Goal: Check status

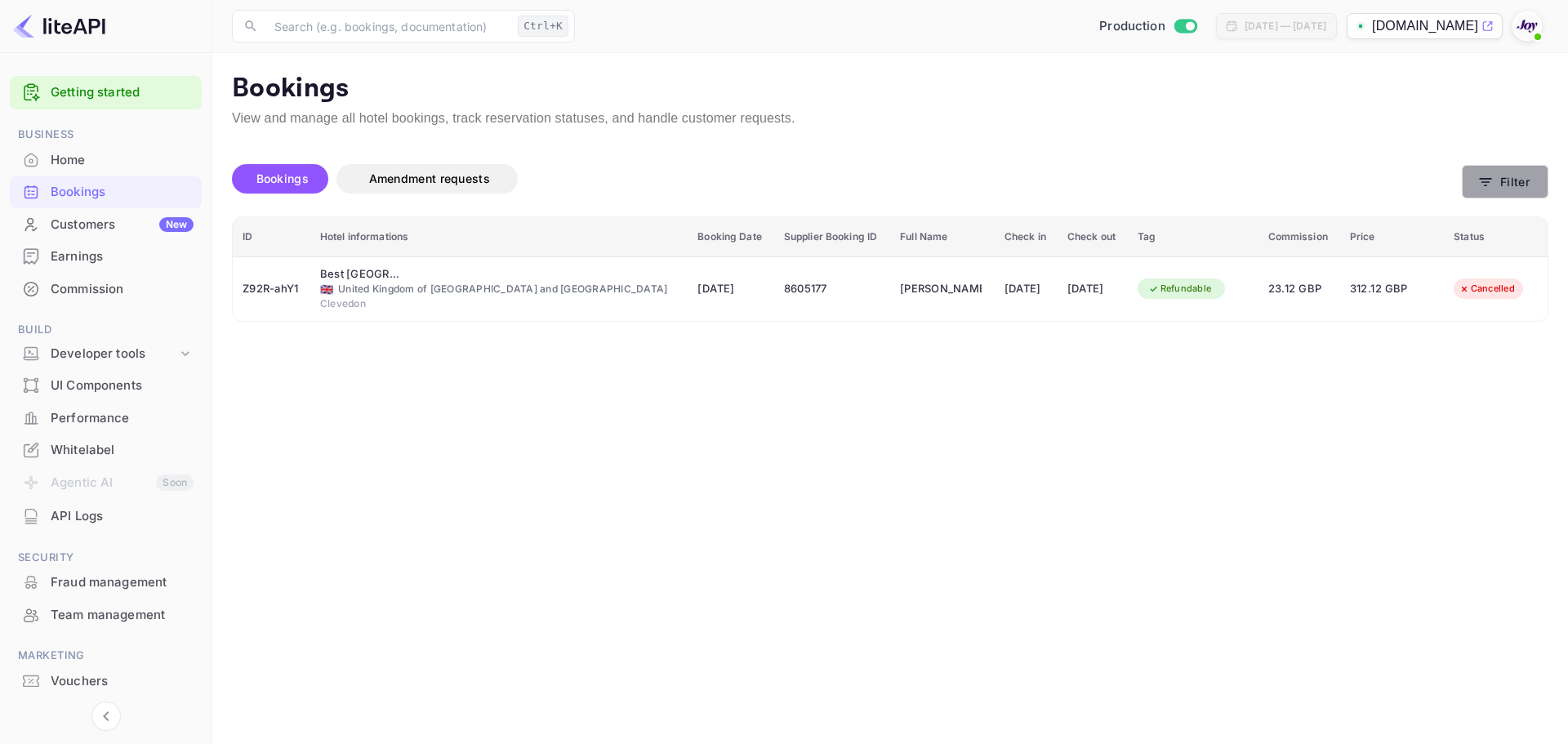
click at [1522, 187] on button "Filter" at bounding box center [1506, 181] width 87 height 33
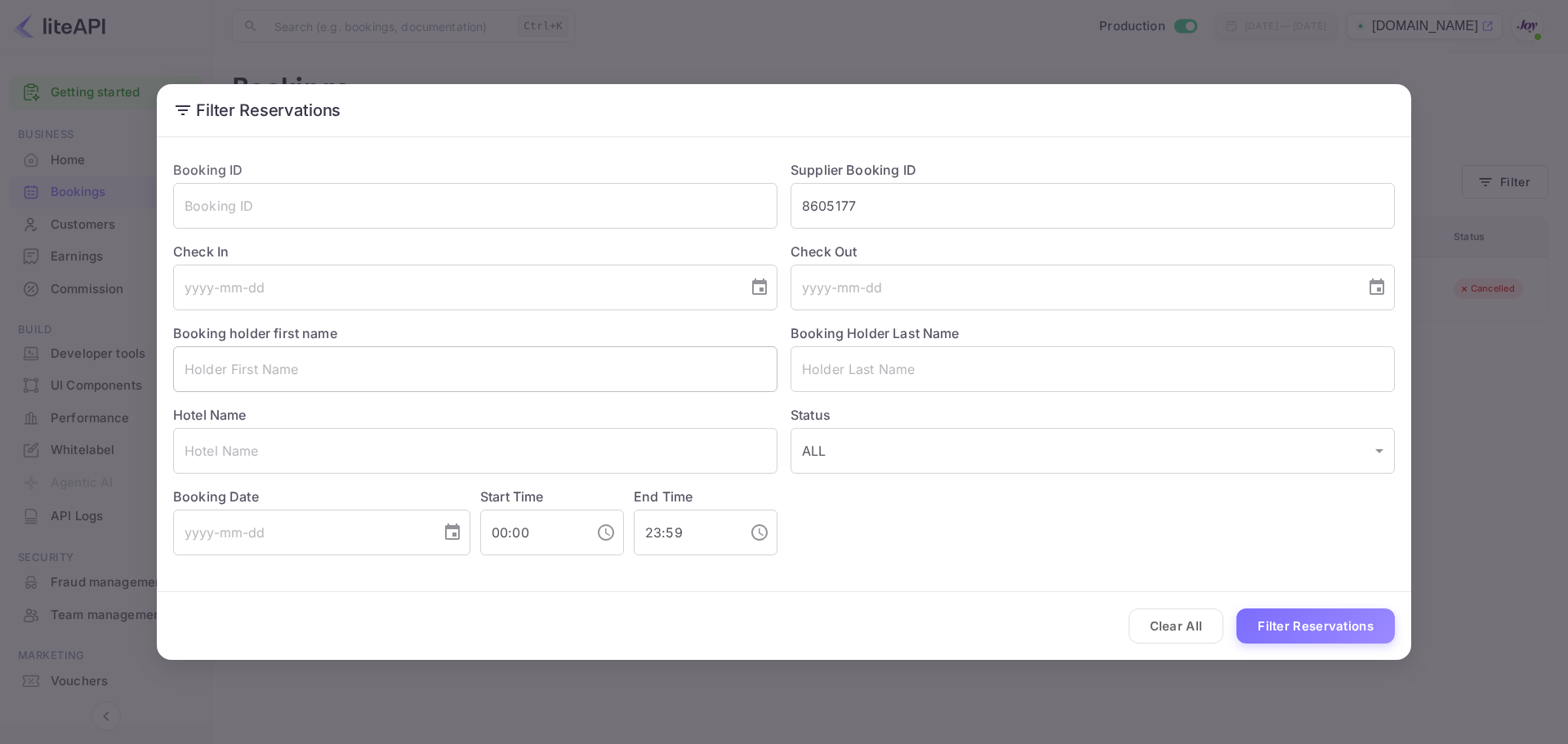
click at [274, 380] on input "text" at bounding box center [475, 368] width 604 height 46
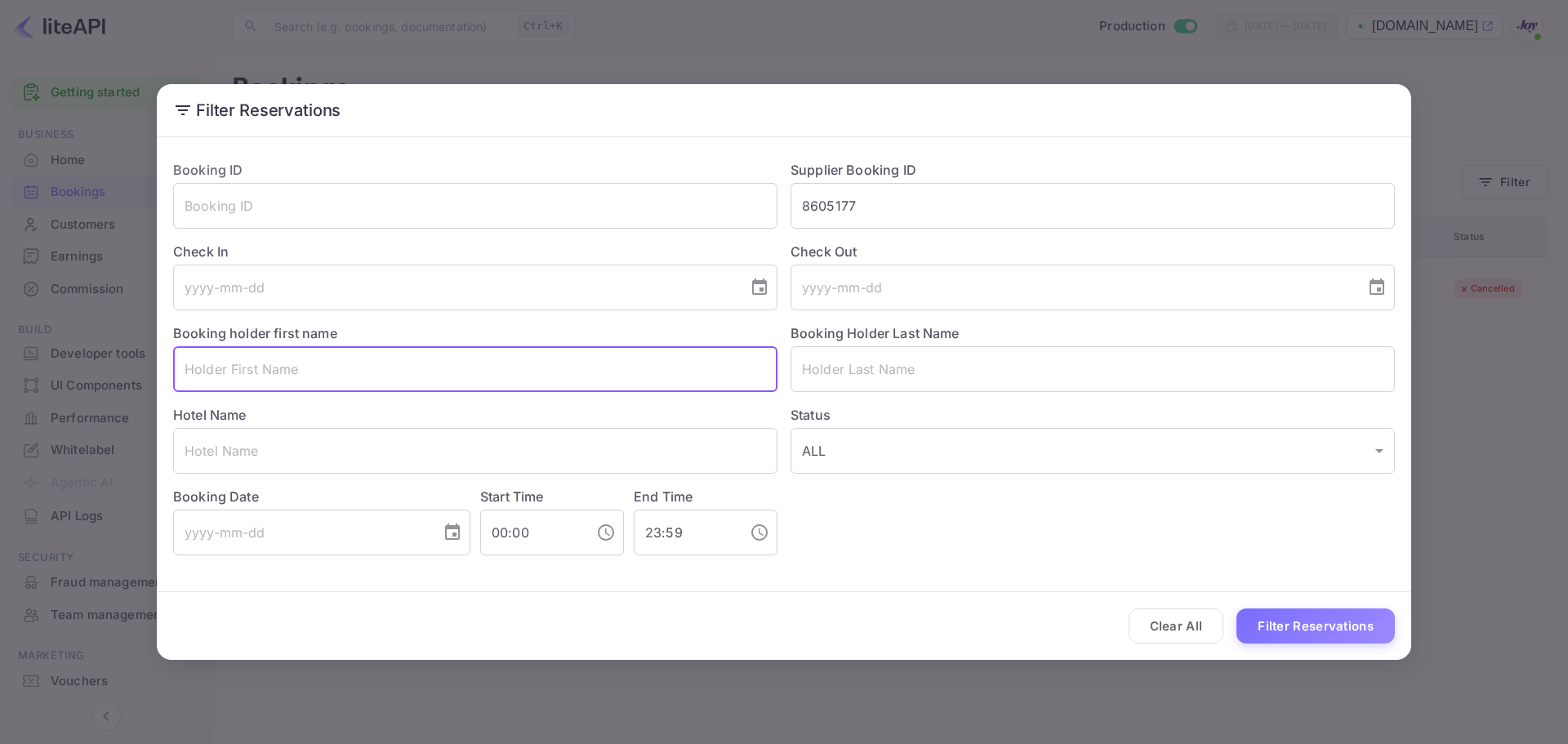
paste input "[PERSON_NAME]"
click at [257, 372] on input "[PERSON_NAME]" at bounding box center [475, 368] width 604 height 46
type input "Freshta"
click at [912, 367] on input "text" at bounding box center [1092, 368] width 604 height 46
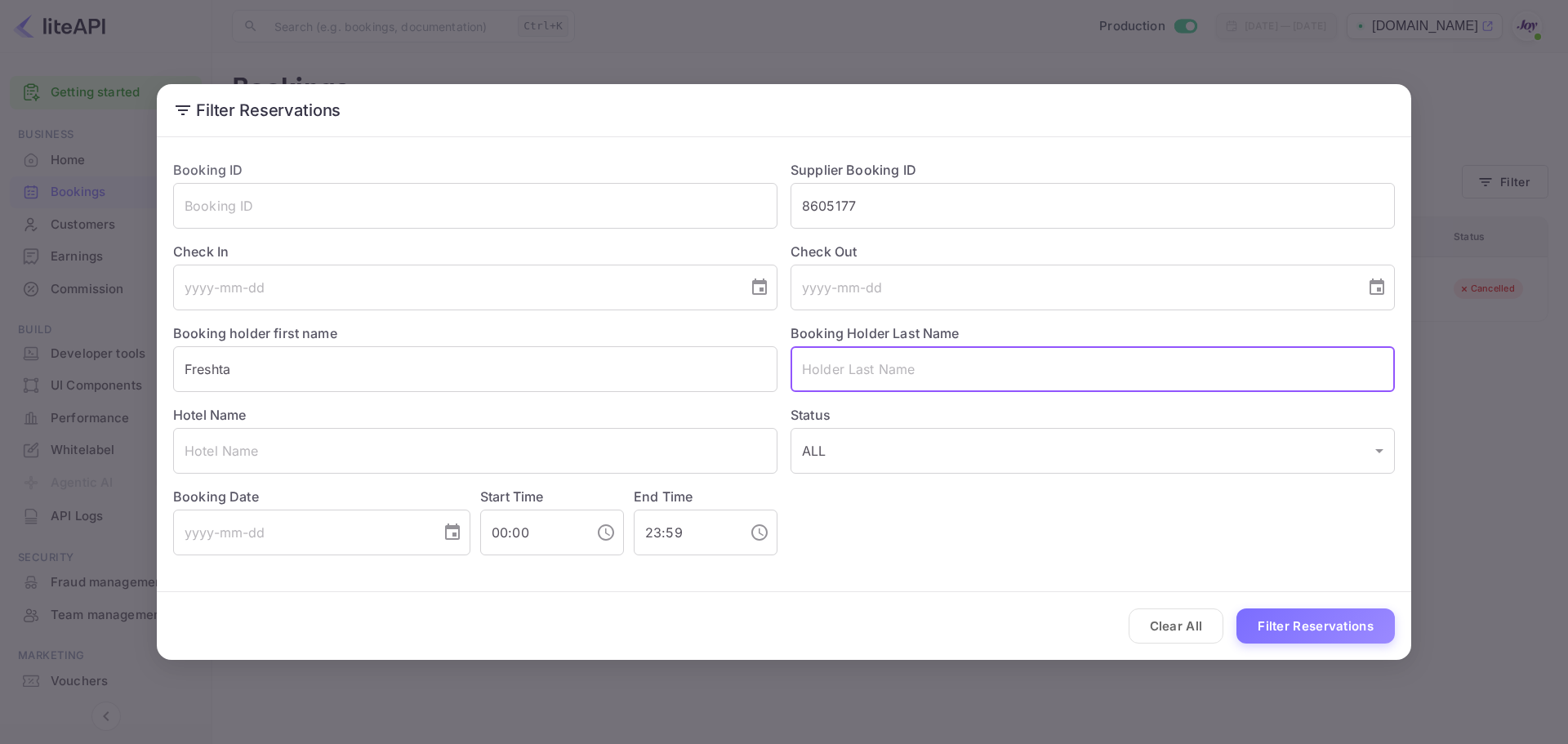
paste input "[PERSON_NAME]"
type input "[PERSON_NAME]"
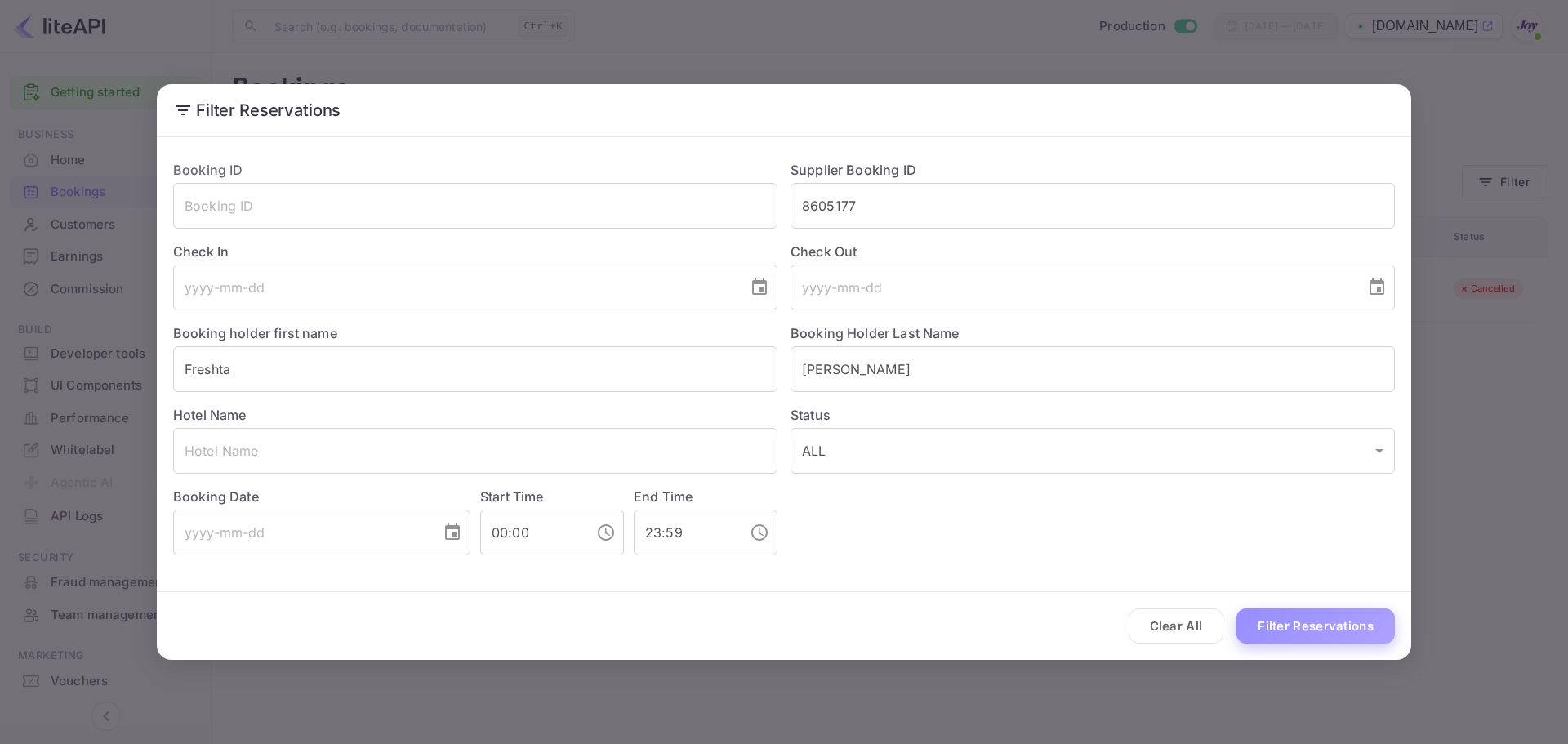
click at [1328, 636] on button "Filter Reservations" at bounding box center [1315, 626] width 158 height 35
drag, startPoint x: 1193, startPoint y: 633, endPoint x: 1091, endPoint y: 462, distance: 199.1
click at [1158, 516] on form "Booking ID ​ Supplier Booking ID 8605177 ​ Check In ​ Check Out ​ Booking holde…" at bounding box center [784, 402] width 1255 height 516
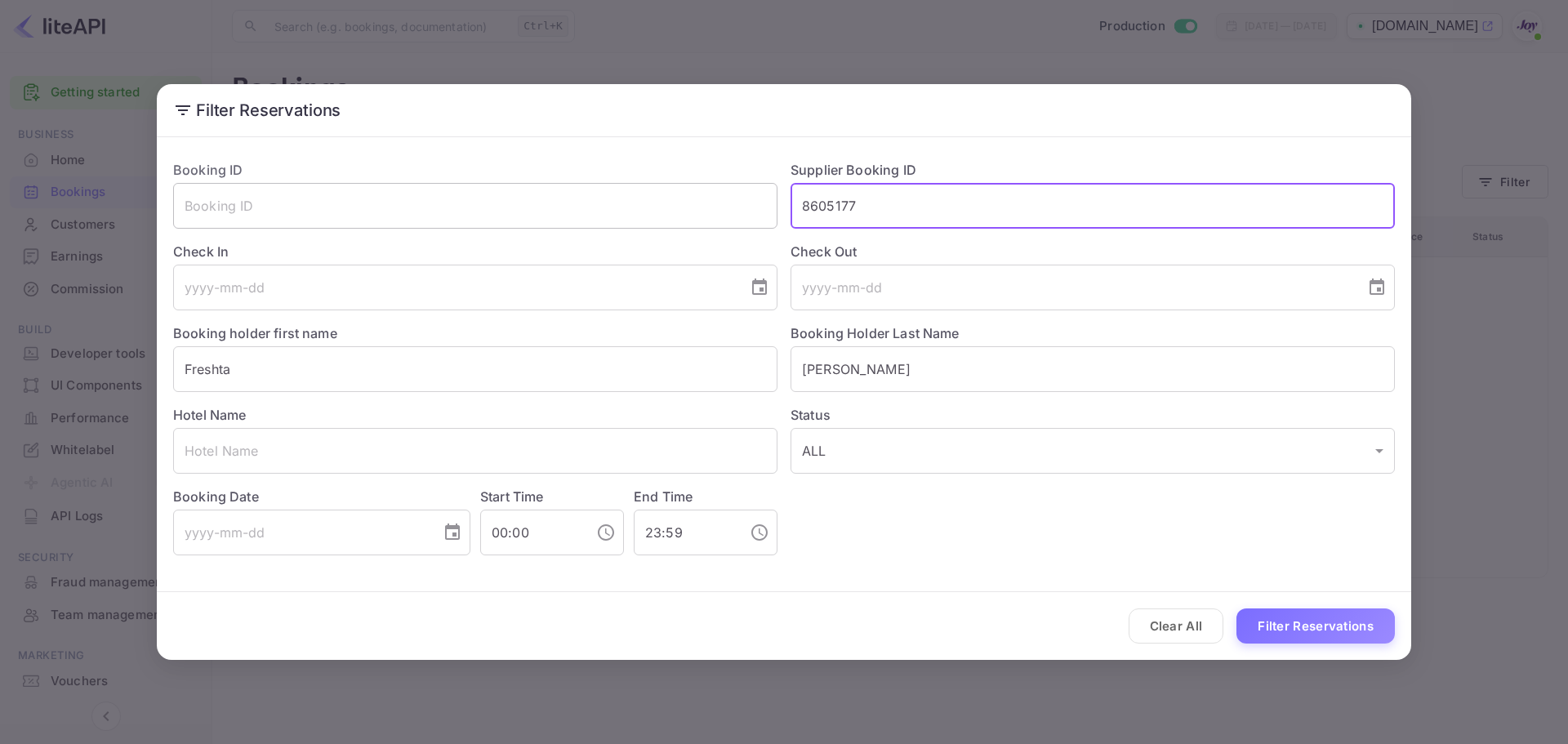
drag, startPoint x: 877, startPoint y: 215, endPoint x: 759, endPoint y: 207, distance: 118.3
click at [759, 207] on div "Booking ID ​ Supplier Booking ID 8605177 ​ Check In ​ Check Out ​ Booking holde…" at bounding box center [777, 351] width 1235 height 408
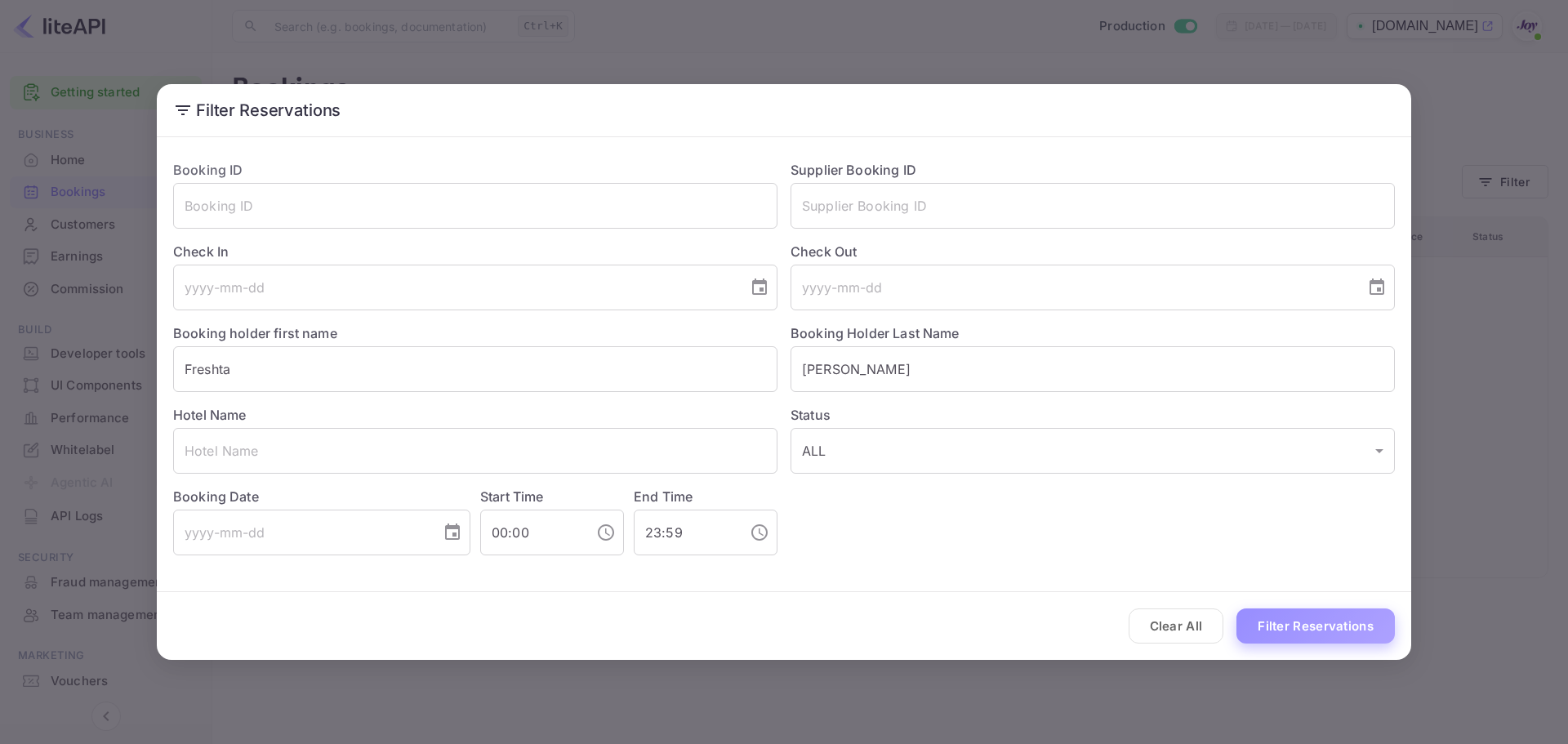
click at [1275, 629] on button "Filter Reservations" at bounding box center [1315, 626] width 158 height 35
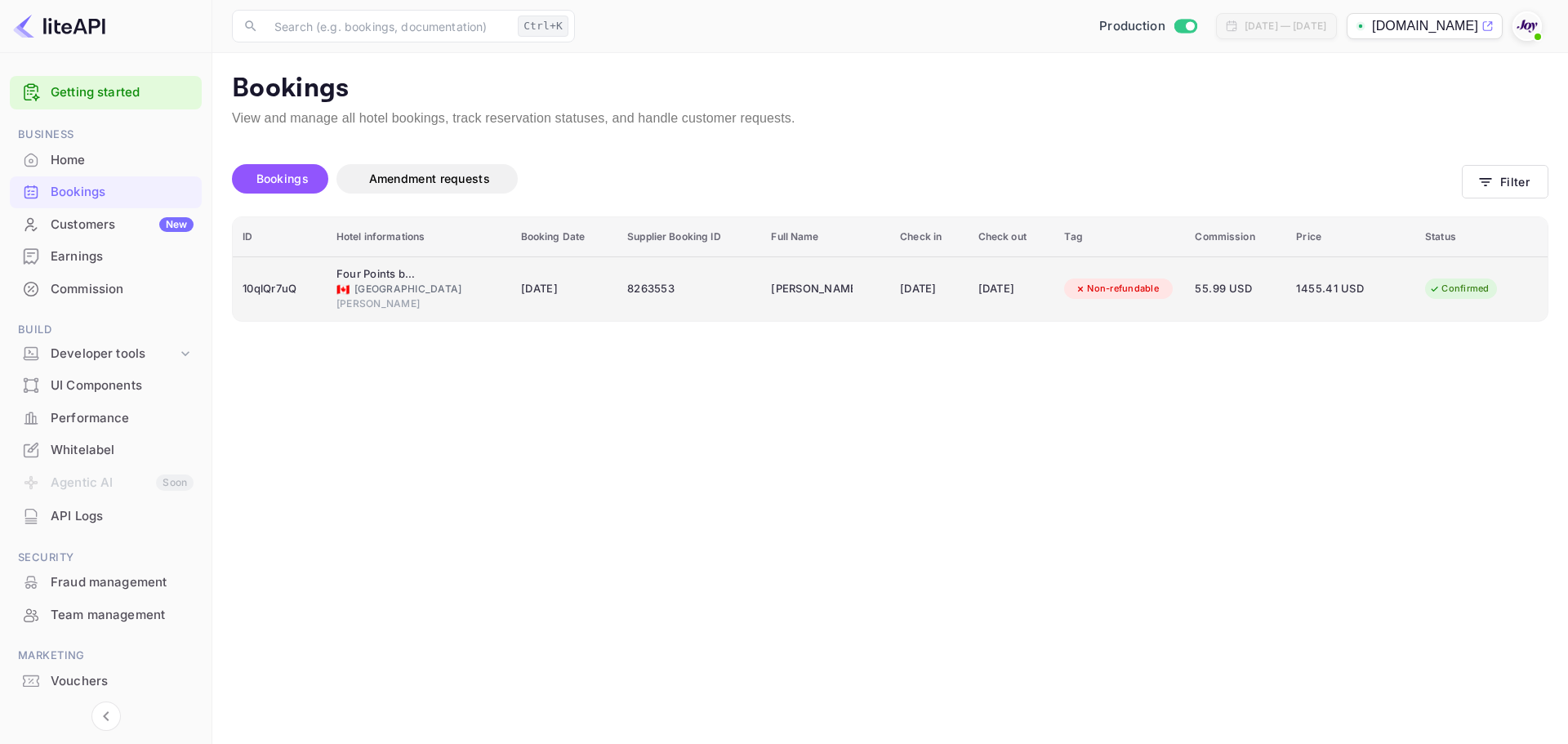
click at [288, 295] on div "10qlQr7uQ" at bounding box center [280, 289] width 74 height 26
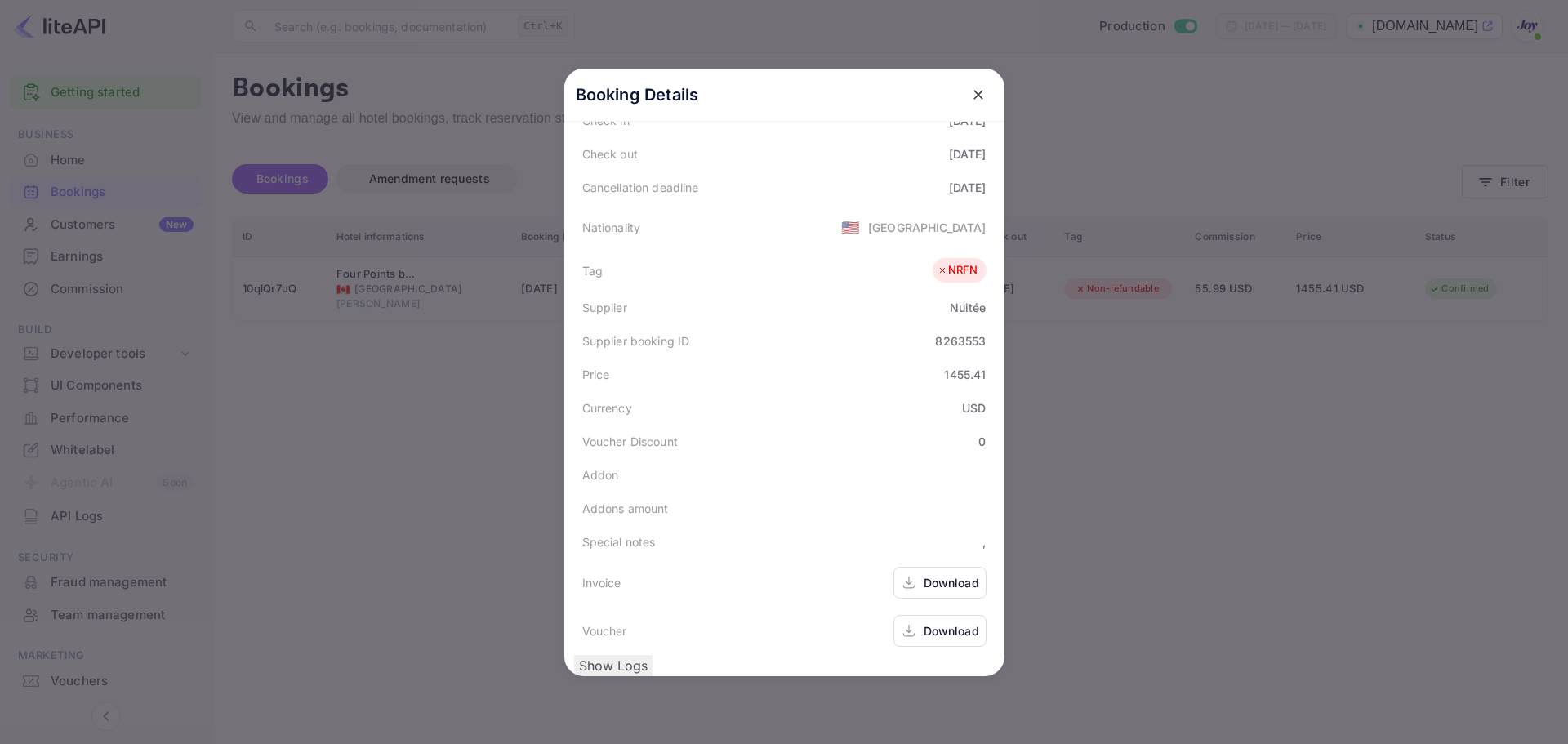
scroll to position [365, 0]
click at [937, 574] on div "Download" at bounding box center [951, 582] width 55 height 17
click at [936, 622] on div "Download" at bounding box center [951, 630] width 55 height 17
click at [506, 448] on div at bounding box center [784, 372] width 1568 height 744
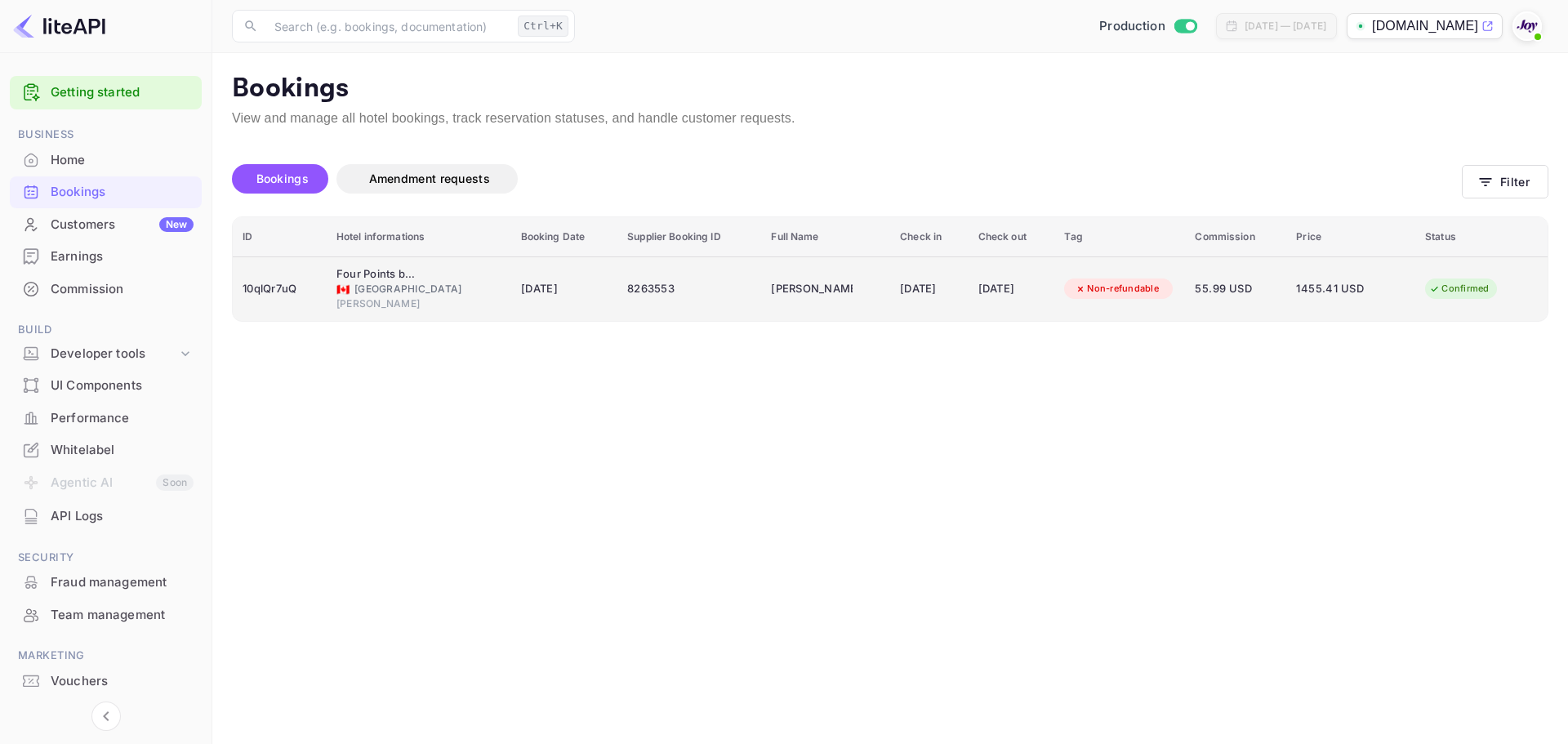
click at [285, 294] on div "10qlQr7uQ" at bounding box center [280, 289] width 74 height 26
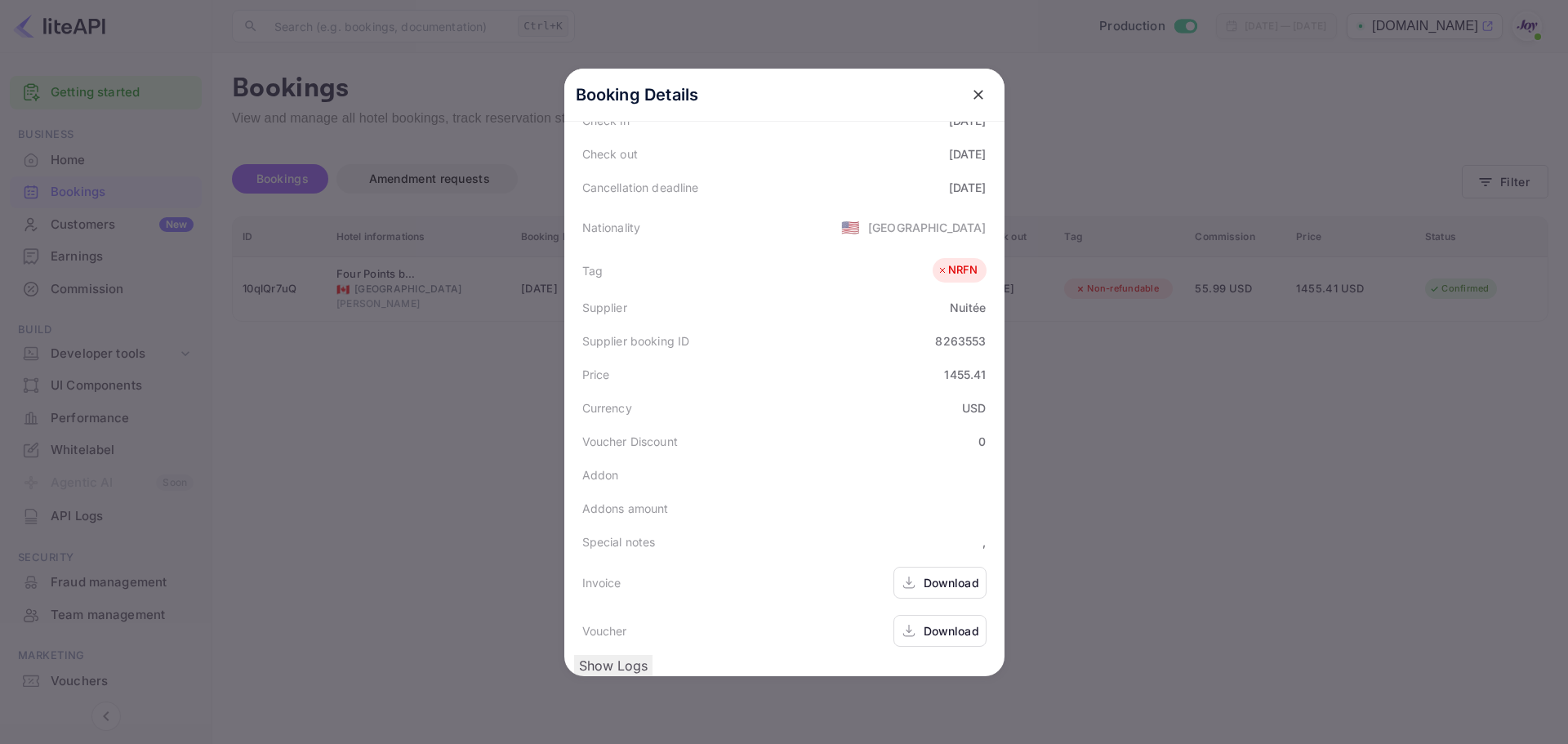
click at [513, 416] on div at bounding box center [784, 372] width 1568 height 744
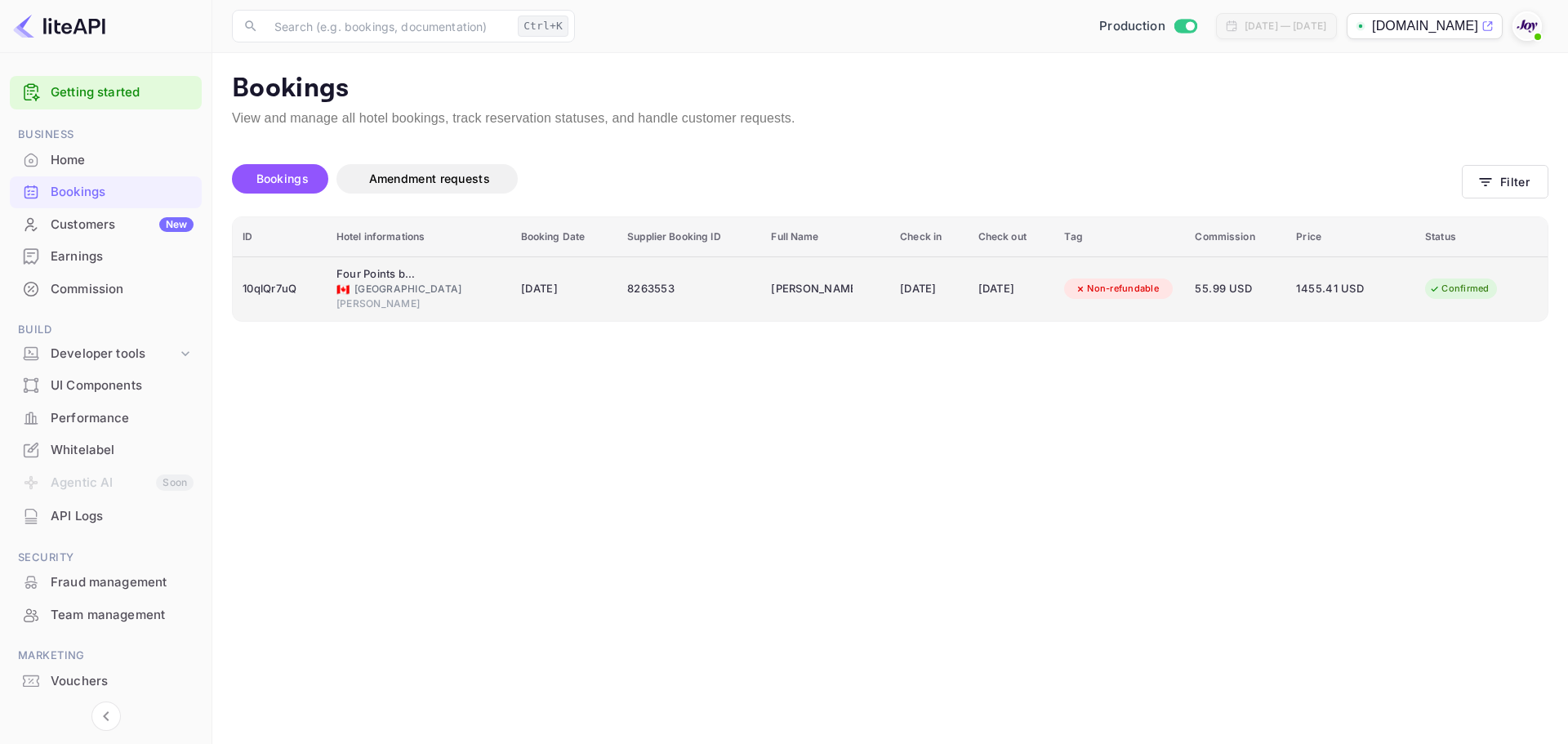
click at [281, 296] on div "10qlQr7uQ" at bounding box center [280, 289] width 74 height 26
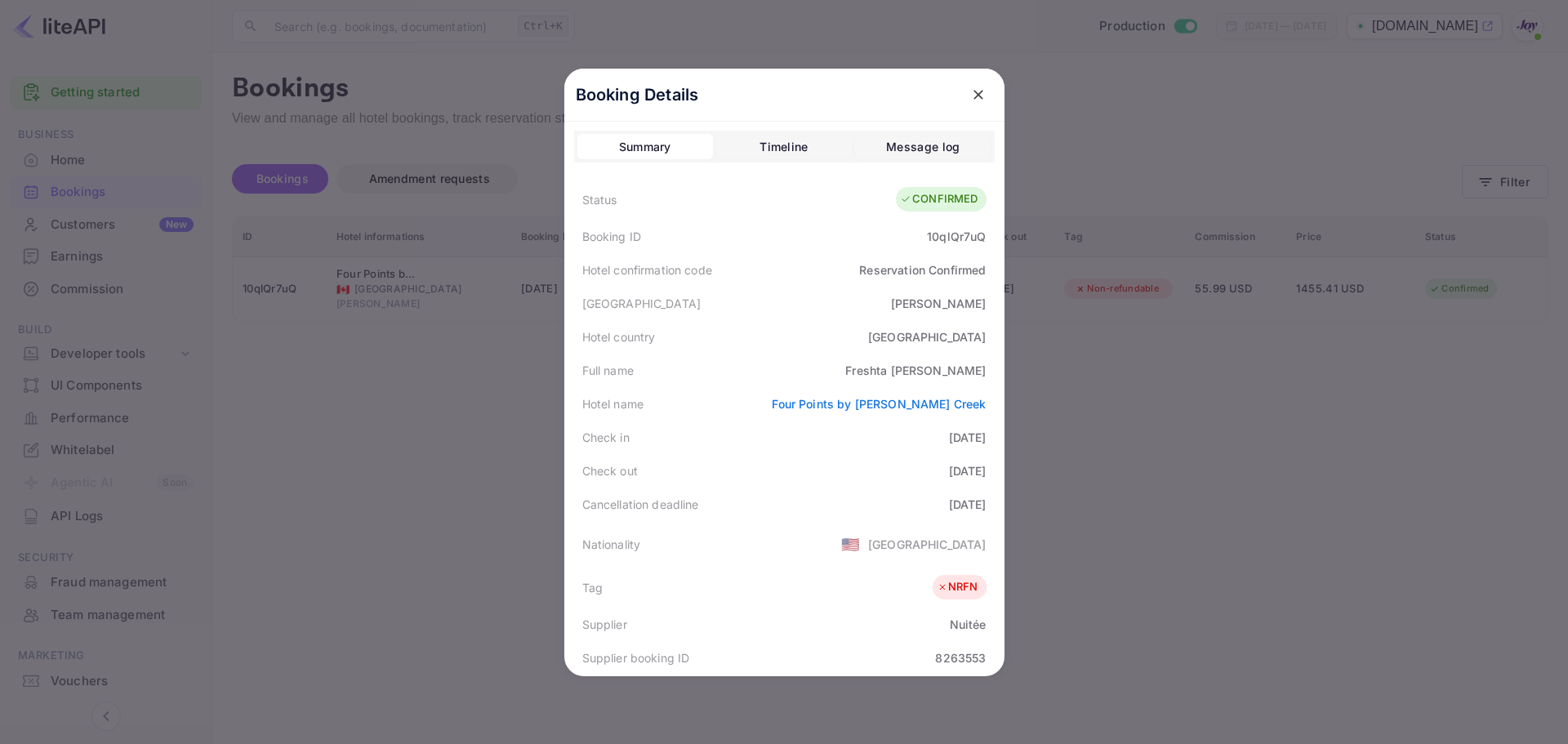
scroll to position [0, 0]
click at [940, 240] on div "10qlQr7uQ" at bounding box center [956, 237] width 59 height 17
copy div "10qlQr7uQ"
click at [442, 418] on div at bounding box center [784, 372] width 1568 height 744
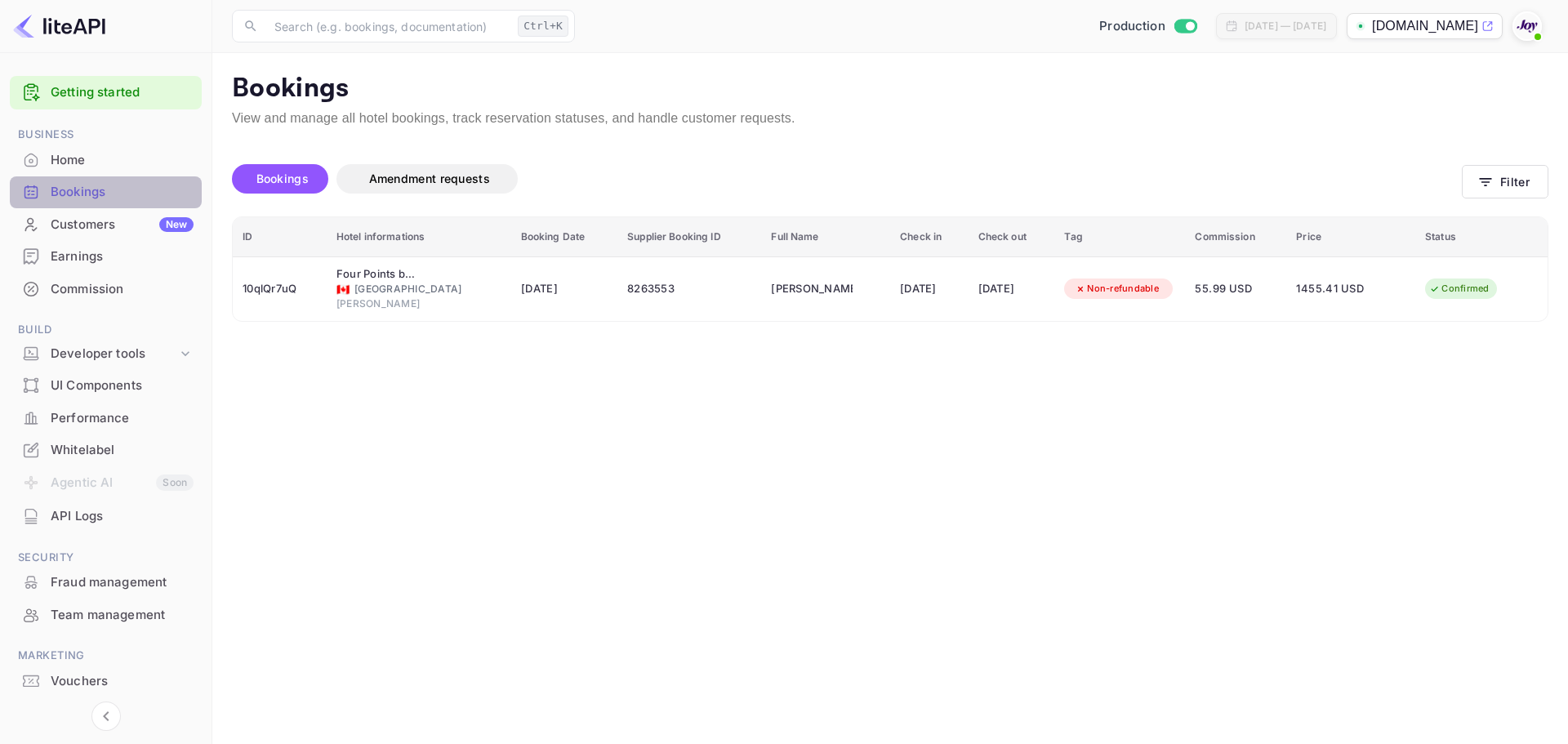
click at [80, 188] on div "Bookings" at bounding box center [122, 192] width 143 height 19
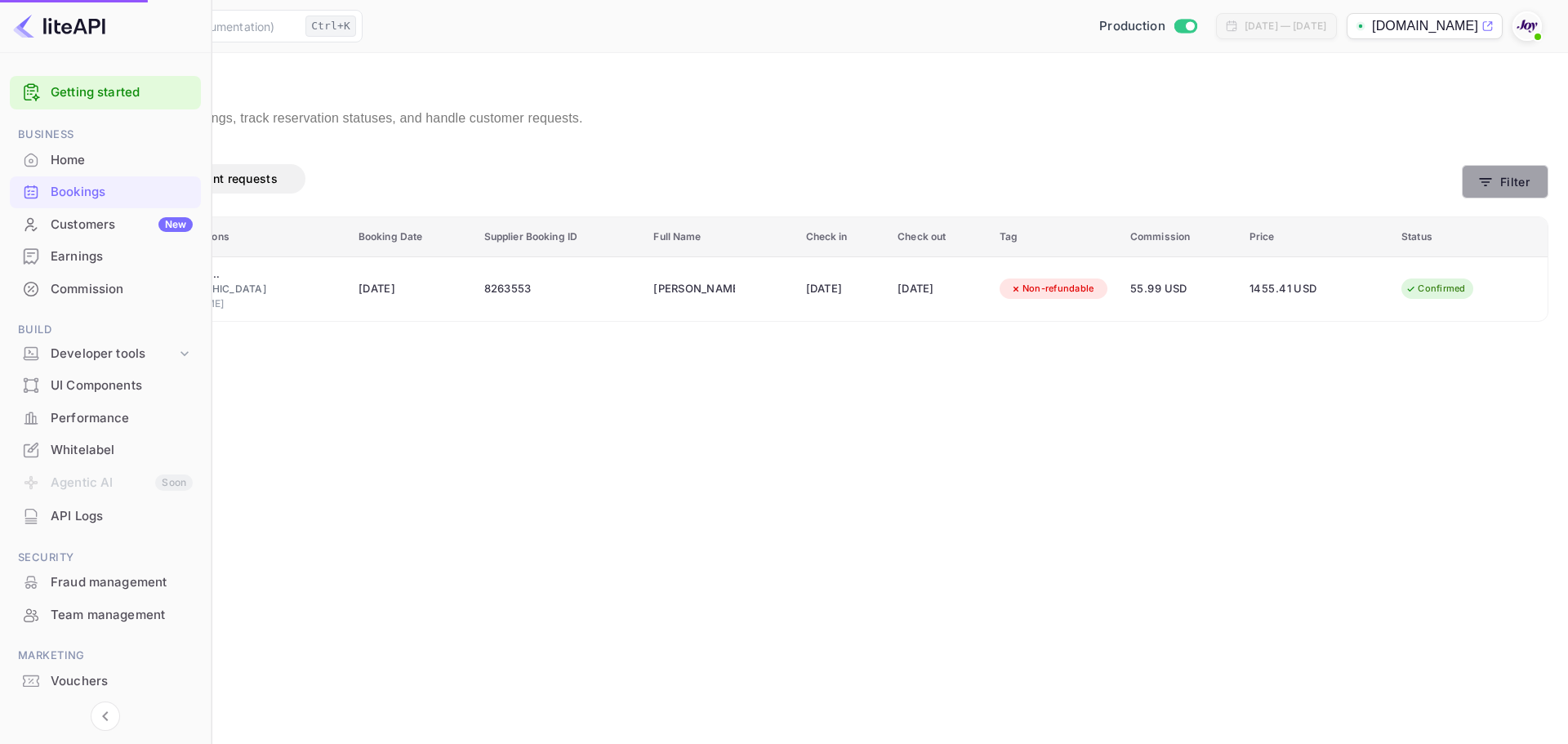
click at [1518, 188] on button "Filter" at bounding box center [1506, 181] width 87 height 33
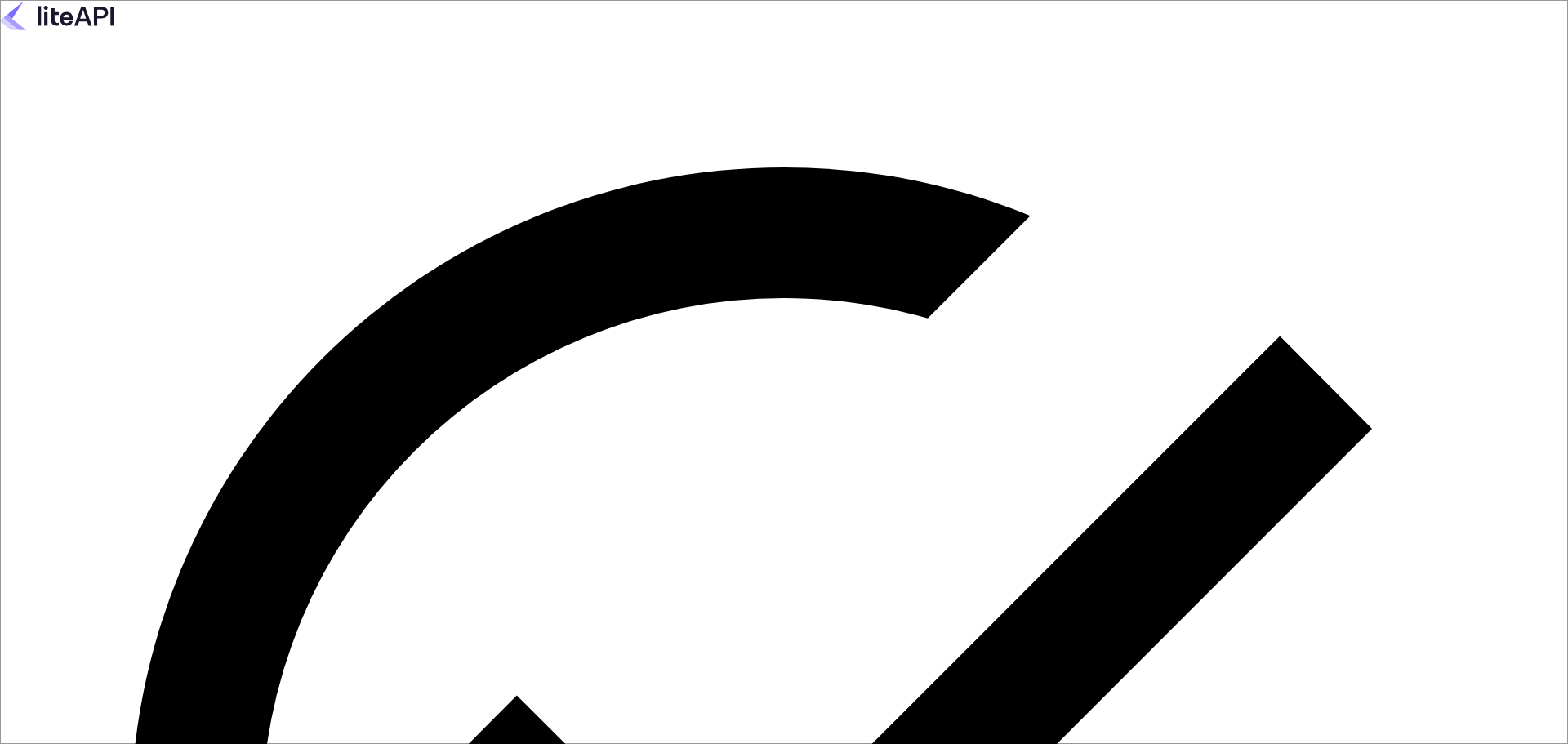
paste input "[EMAIL_ADDRESS][DOMAIN_NAME]"
type input "[EMAIL_ADDRESS][DOMAIN_NAME]"
